Goal: Find specific page/section: Find specific page/section

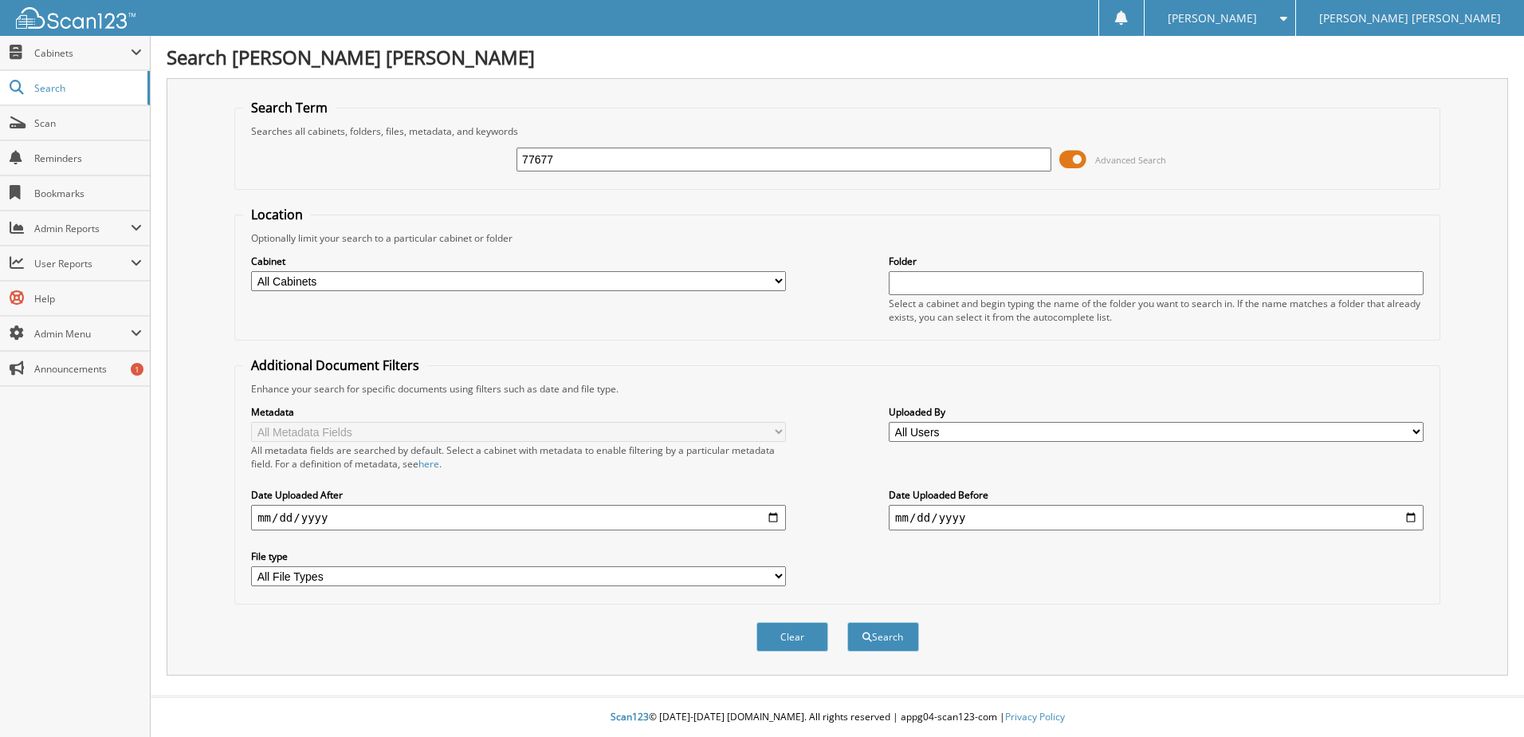
type input "77677"
click at [847, 622] on button "Search" at bounding box center [883, 636] width 72 height 29
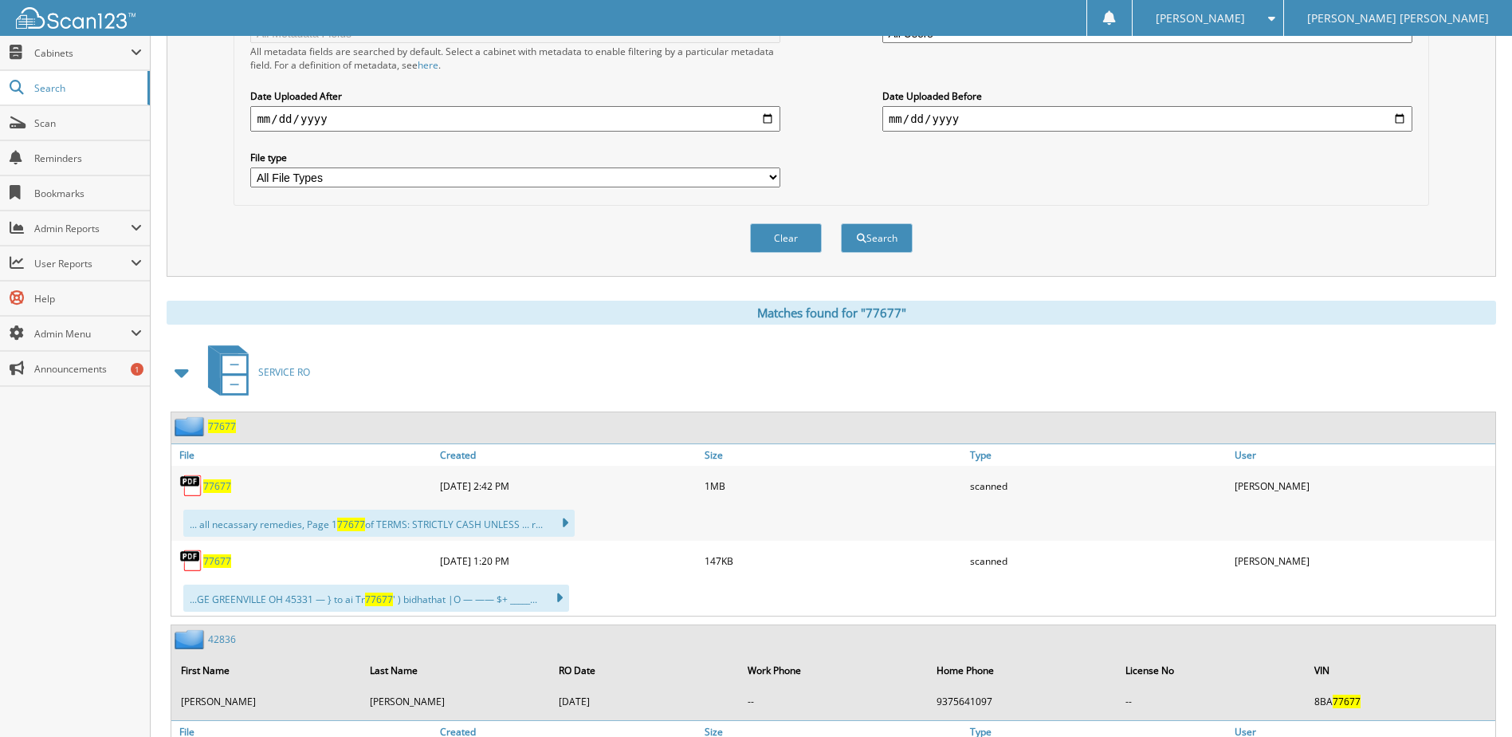
scroll to position [478, 0]
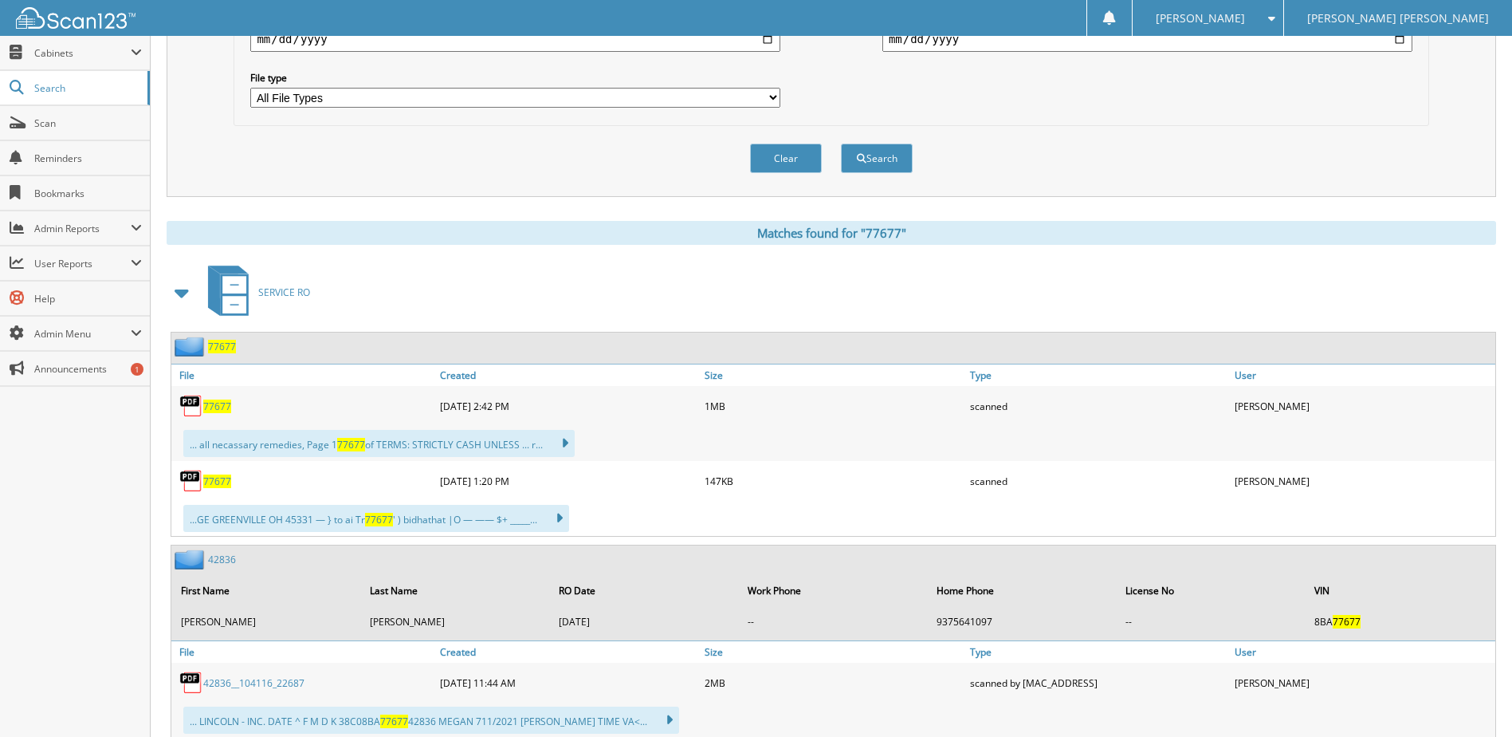
click at [215, 488] on div "77677" at bounding box center [303, 481] width 265 height 32
click at [214, 481] on span "77677" at bounding box center [217, 481] width 28 height 14
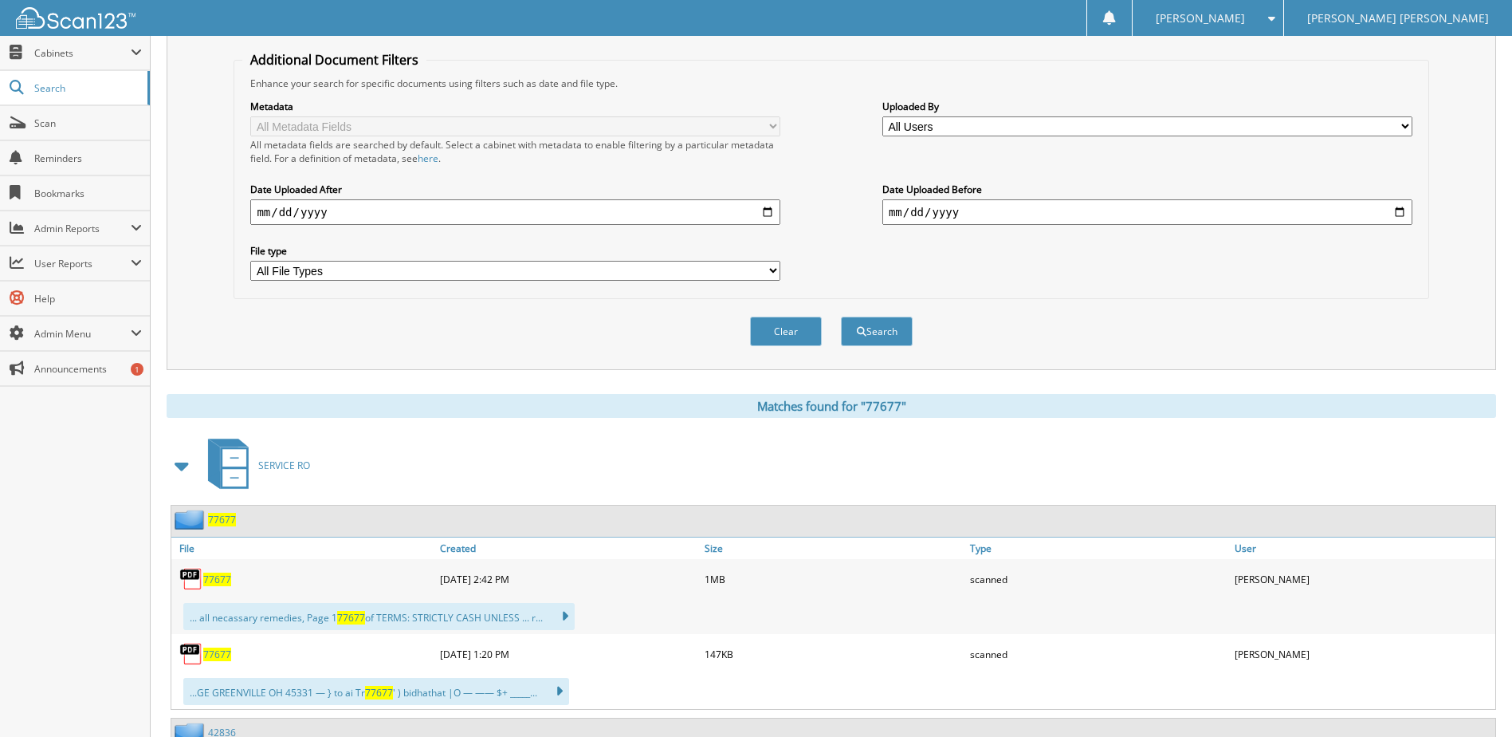
scroll to position [0, 0]
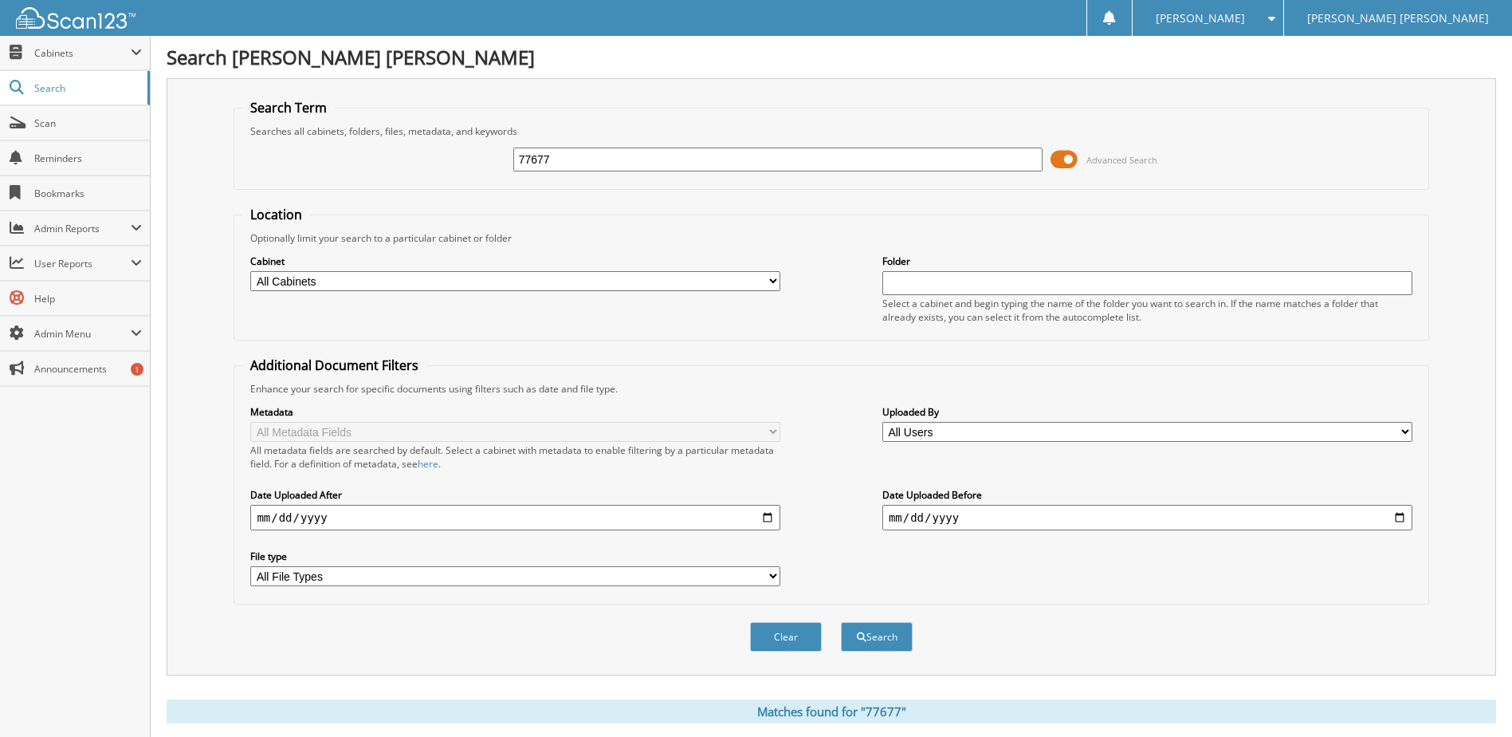
drag, startPoint x: 593, startPoint y: 151, endPoint x: 385, endPoint y: 87, distance: 217.6
click at [396, 108] on fieldset "Search Term Searches all cabinets, folders, files, metadata, and keywords 77677…" at bounding box center [831, 144] width 1195 height 91
type input "78022"
click at [841, 622] on button "Search" at bounding box center [877, 636] width 72 height 29
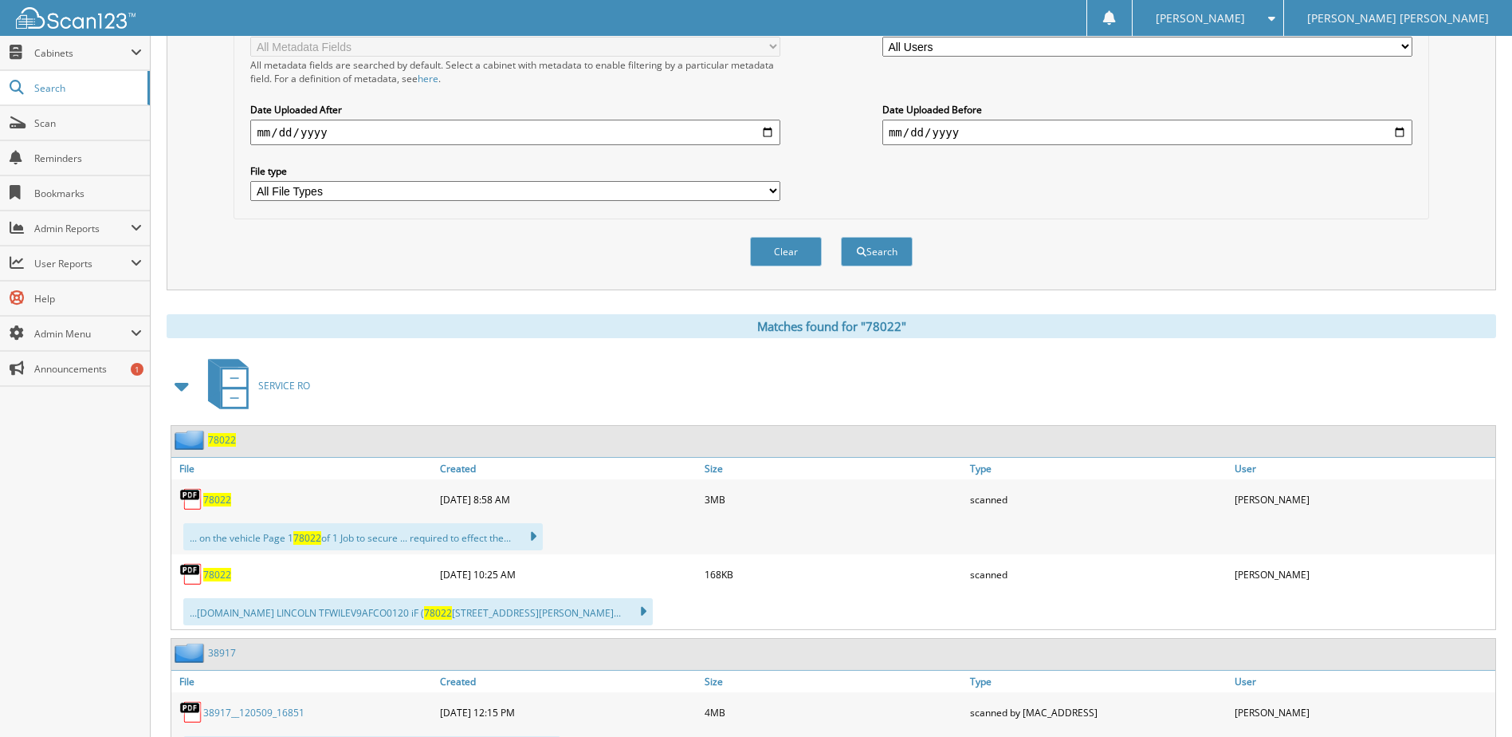
scroll to position [399, 0]
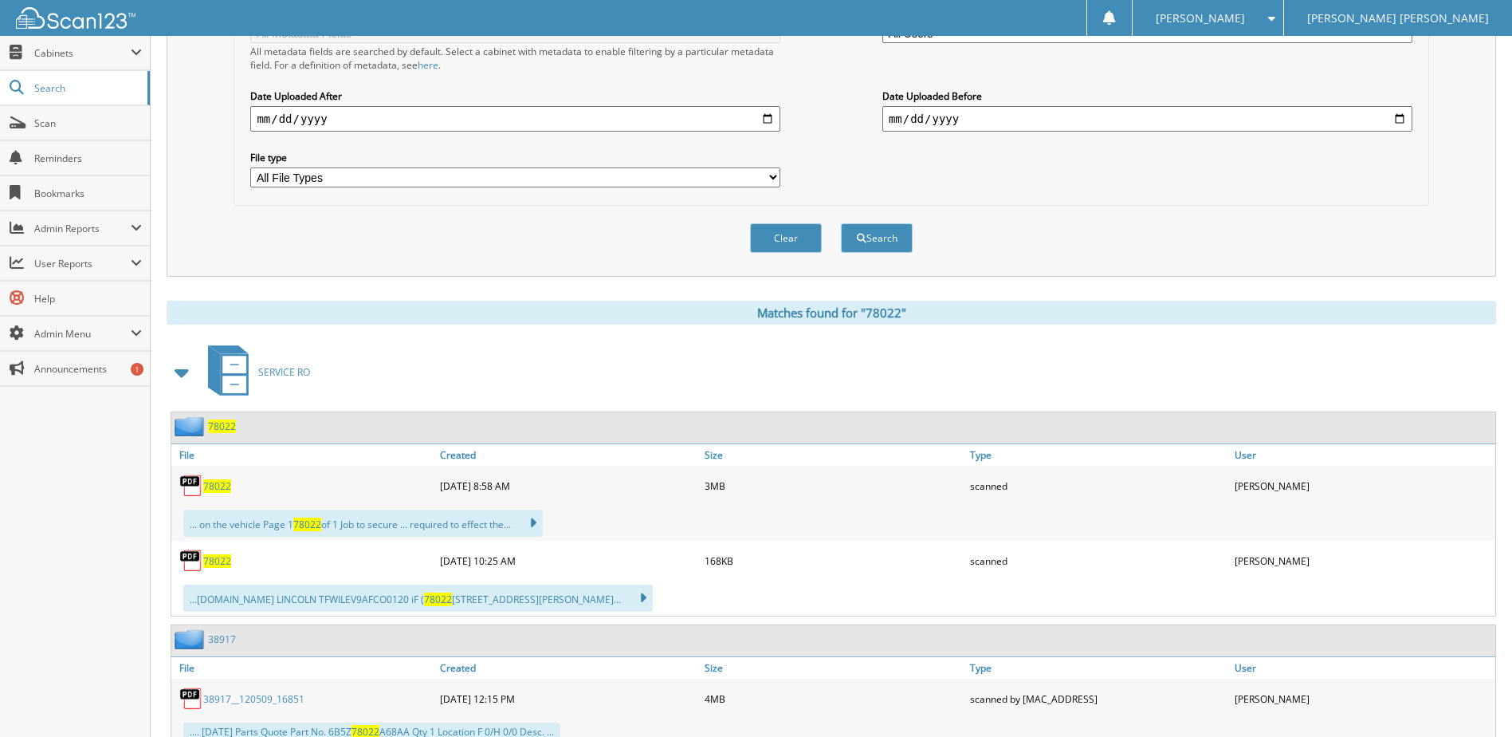
click at [217, 486] on span "78022" at bounding box center [217, 486] width 28 height 14
click at [208, 564] on span "78022" at bounding box center [217, 561] width 28 height 14
